Goal: Task Accomplishment & Management: Use online tool/utility

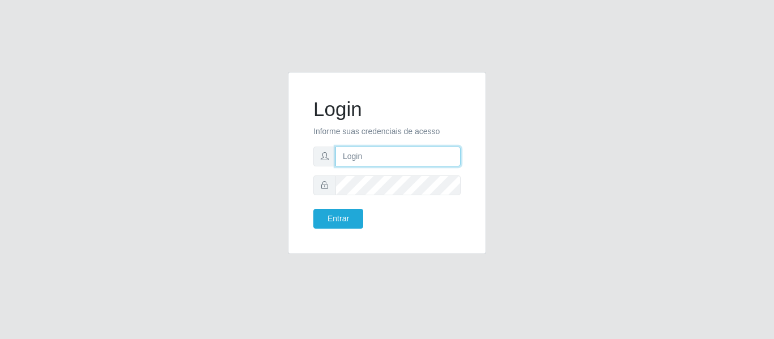
click at [391, 157] on input "text" at bounding box center [397, 157] width 125 height 20
type input "[PERSON_NAME][EMAIL_ADDRESS][DOMAIN_NAME]"
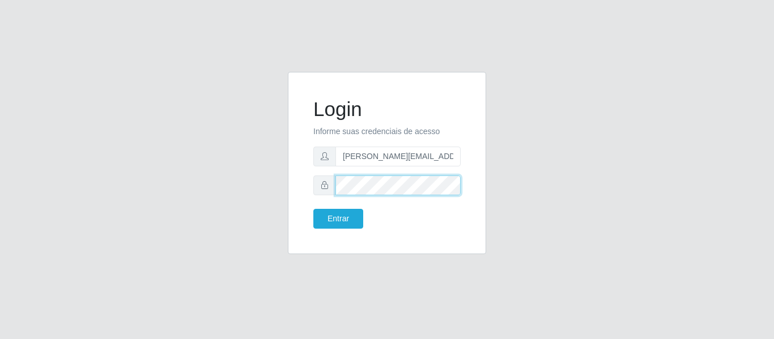
click at [313, 209] on button "Entrar" at bounding box center [338, 219] width 50 height 20
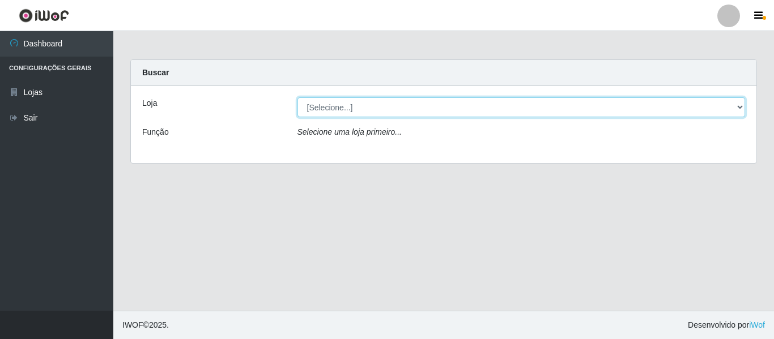
click at [398, 111] on select "[Selecione...] Hiper Queiroz - [GEOGRAPHIC_DATA]" at bounding box center [521, 107] width 448 height 20
select select "497"
click at [297, 97] on select "[Selecione...] Hiper Queiroz - [GEOGRAPHIC_DATA]" at bounding box center [521, 107] width 448 height 20
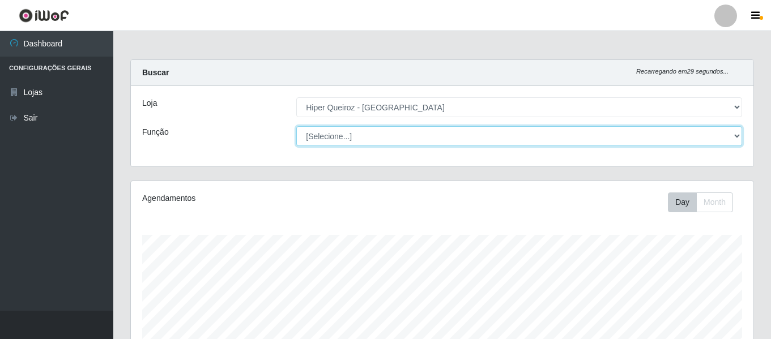
click at [377, 136] on select "[Selecione...] ASG ASG + ASG ++ Embalador Embalador + Embalador ++ Repositor Re…" at bounding box center [519, 136] width 446 height 20
select select "107"
click at [296, 126] on select "[Selecione...] ASG ASG + ASG ++ Embalador Embalador + Embalador ++ Repositor Re…" at bounding box center [519, 136] width 446 height 20
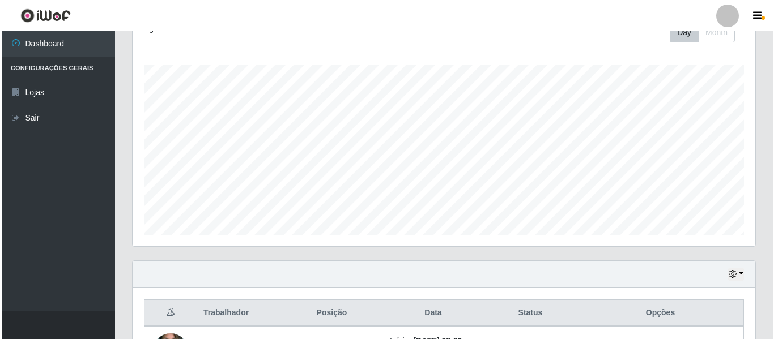
scroll to position [329, 0]
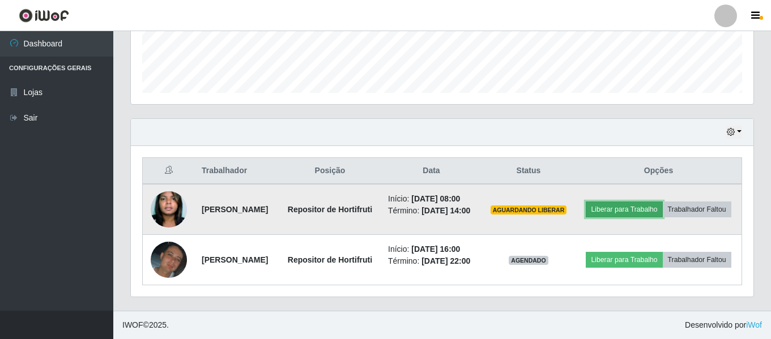
click at [662, 202] on button "Liberar para Trabalho" at bounding box center [624, 210] width 76 height 16
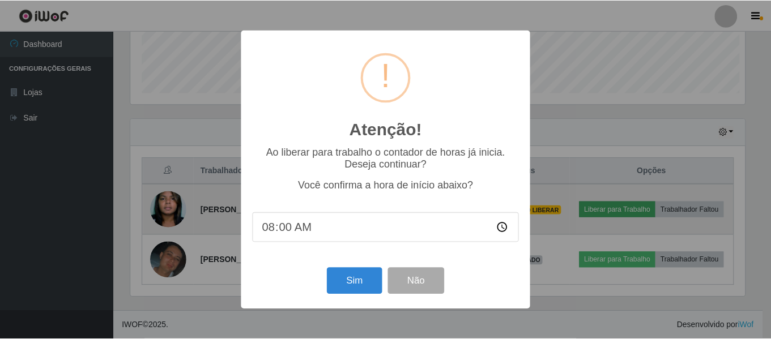
scroll to position [235, 617]
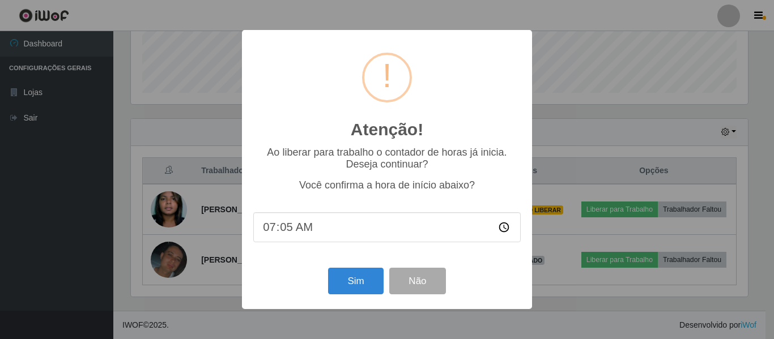
type input "07:58"
click at [364, 287] on button "Sim" at bounding box center [355, 281] width 55 height 27
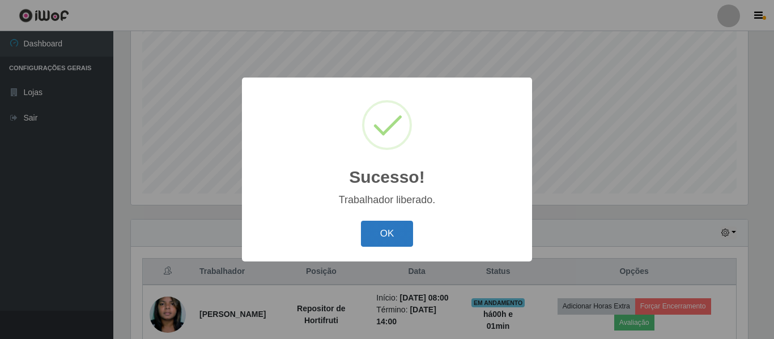
click at [384, 233] on button "OK" at bounding box center [387, 234] width 53 height 27
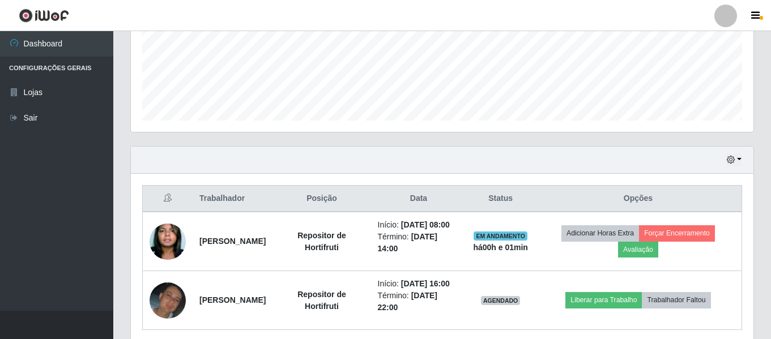
scroll to position [329, 0]
